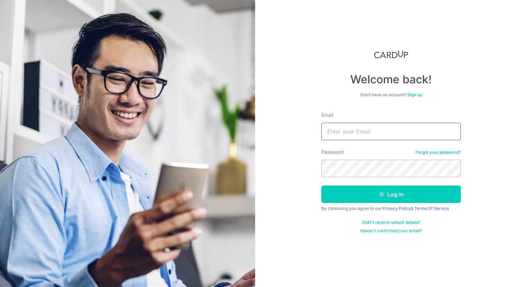
click at [370, 129] on input "Email" at bounding box center [392, 131] width 140 height 17
type input "[EMAIL_ADDRESS][DOMAIN_NAME]"
click at [384, 177] on form "Email [EMAIL_ADDRESS][DOMAIN_NAME] Password Forgot your password? Log in By con…" at bounding box center [392, 173] width 140 height 122
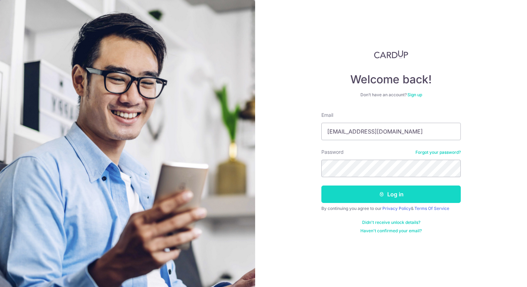
click at [405, 190] on button "Log in" at bounding box center [392, 194] width 140 height 17
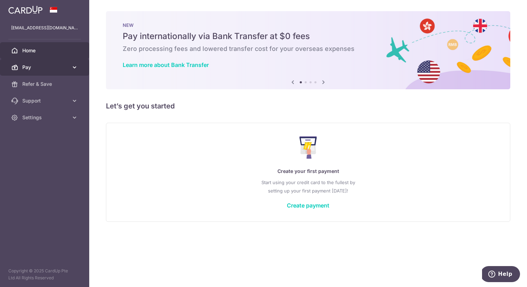
click at [56, 70] on span "Pay" at bounding box center [45, 67] width 46 height 7
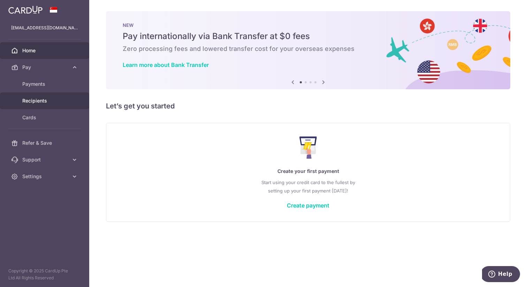
click at [46, 102] on span "Recipients" at bounding box center [45, 100] width 46 height 7
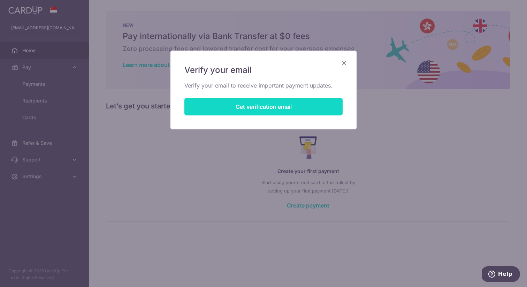
click at [236, 108] on button "Get verification email" at bounding box center [264, 106] width 158 height 17
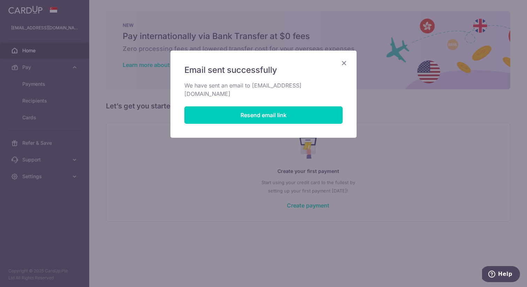
click at [344, 65] on icon "Close" at bounding box center [344, 63] width 8 height 9
